Goal: Obtain resource: Download file/media

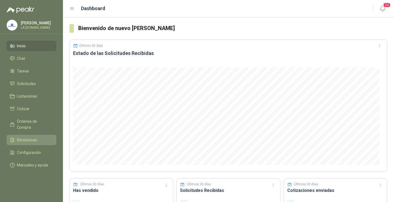
click at [36, 137] on span "Remisiones" at bounding box center [27, 140] width 20 height 6
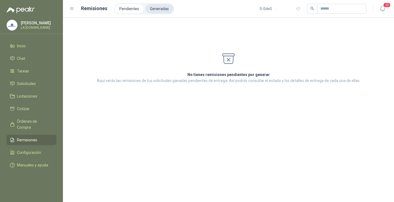
click at [152, 9] on li "Generadas" at bounding box center [159, 8] width 28 height 9
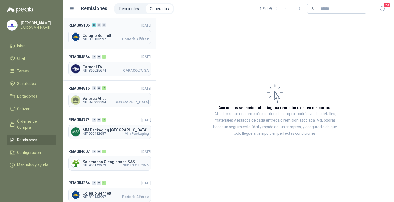
click at [115, 41] on div "Colegio Bennett NIT 800133997 Portería Alférez" at bounding box center [109, 37] width 83 height 14
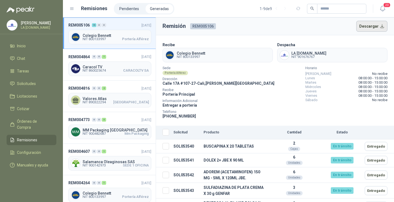
click at [372, 26] on button "Descargar" at bounding box center [371, 26] width 31 height 11
